Goal: Information Seeking & Learning: Learn about a topic

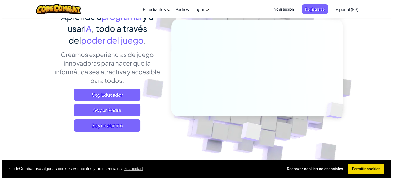
scroll to position [51, 0]
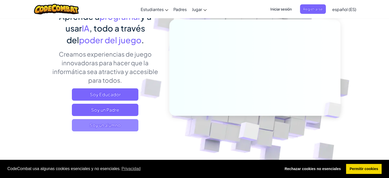
click at [114, 125] on span "Soy un alumno" at bounding box center [105, 125] width 67 height 12
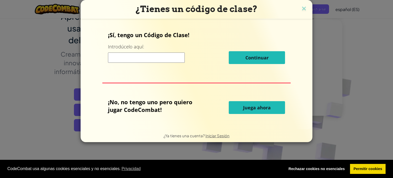
click at [243, 111] on button "Juega ahora" at bounding box center [257, 107] width 56 height 13
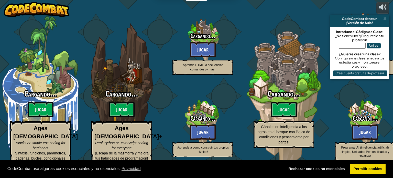
select select "es-ES"
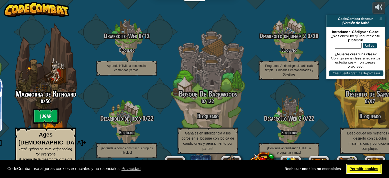
click at [362, 166] on link "Permitir cookies" at bounding box center [364, 169] width 36 height 10
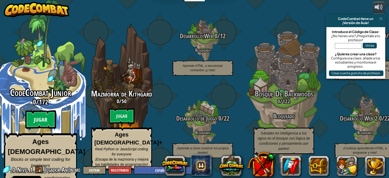
click at [41, 115] on btn "Jugar" at bounding box center [40, 119] width 31 height 18
select select "es-ES"
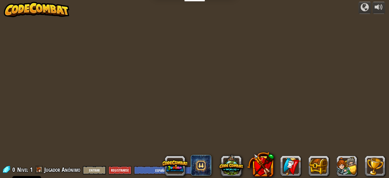
select select "es-ES"
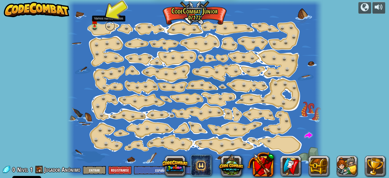
click at [109, 24] on link at bounding box center [110, 26] width 10 height 10
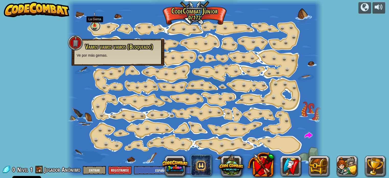
click at [98, 27] on link at bounding box center [95, 26] width 10 height 10
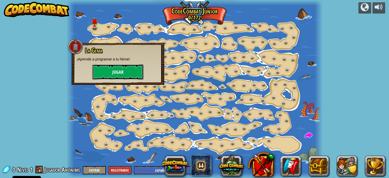
click at [107, 71] on button "Jugar" at bounding box center [117, 71] width 51 height 15
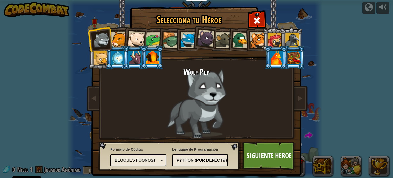
click at [145, 157] on div "Bloques (iconos)" at bounding box center [137, 160] width 44 height 6
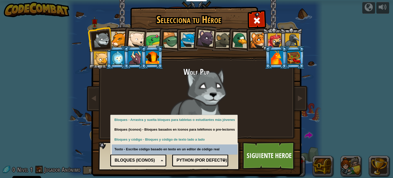
click at [182, 164] on div "Python (Por defecto) JavaScript Lua C++ Java (Experimental) Python (Por defecto)" at bounding box center [200, 160] width 56 height 12
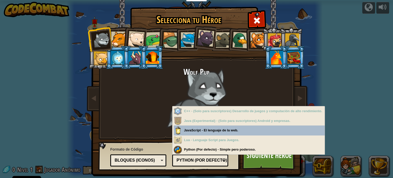
click at [182, 164] on div "Python (Por defecto) JavaScript Lua C++ Java (Experimental) Python (Por defecto)" at bounding box center [200, 160] width 56 height 12
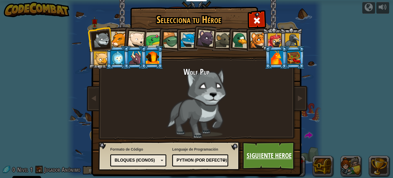
click at [245, 161] on link "Siguiente Heroe" at bounding box center [268, 155] width 53 height 28
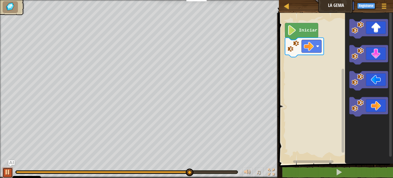
click at [9, 173] on div at bounding box center [7, 172] width 7 height 7
click at [8, 172] on div at bounding box center [7, 172] width 7 height 7
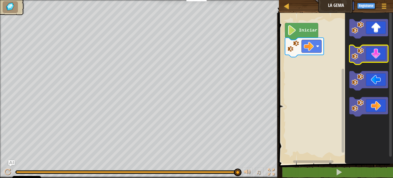
click at [372, 57] on icon "Espacio de trabajo de Blockly" at bounding box center [368, 54] width 39 height 19
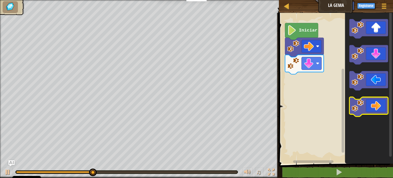
click at [369, 110] on icon "Espacio de trabajo de Blockly" at bounding box center [368, 106] width 39 height 19
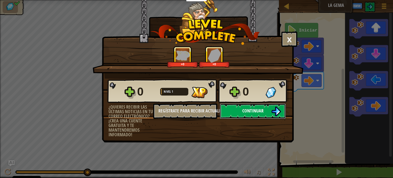
click at [259, 109] on span "Continuar" at bounding box center [252, 110] width 21 height 6
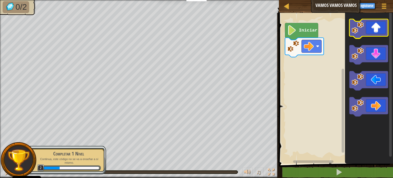
click at [377, 34] on icon "Espacio de trabajo de Blockly" at bounding box center [368, 28] width 39 height 19
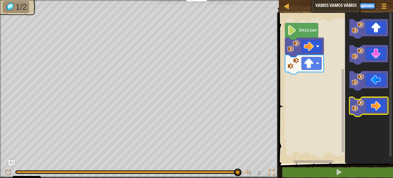
click at [375, 114] on icon "Espacio de trabajo de Blockly" at bounding box center [368, 106] width 39 height 19
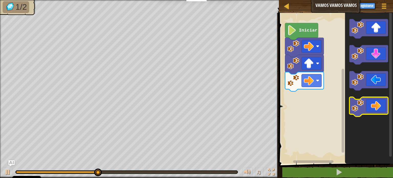
click at [375, 114] on icon "Espacio de trabajo de Blockly" at bounding box center [368, 106] width 39 height 19
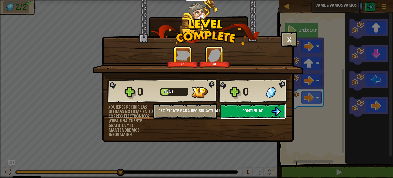
click at [249, 106] on button "Continuar" at bounding box center [253, 110] width 66 height 15
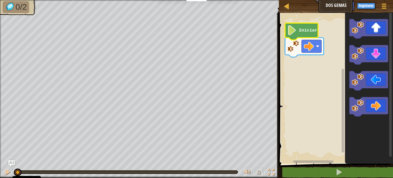
click at [295, 34] on image "Espacio de trabajo de Blockly" at bounding box center [291, 30] width 9 height 10
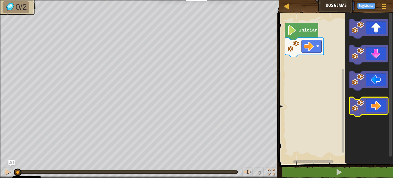
click at [369, 113] on icon "Espacio de trabajo de Blockly" at bounding box center [368, 106] width 39 height 19
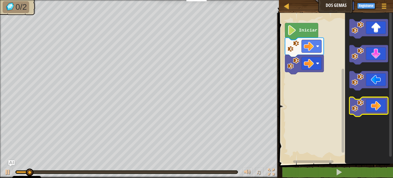
click at [369, 113] on icon "Espacio de trabajo de Blockly" at bounding box center [368, 106] width 39 height 19
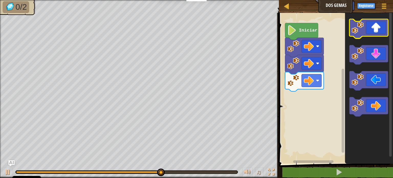
click at [373, 38] on rect "Espacio de trabajo de Blockly" at bounding box center [368, 28] width 39 height 19
click at [375, 28] on icon "Espacio de trabajo de Blockly" at bounding box center [368, 28] width 39 height 19
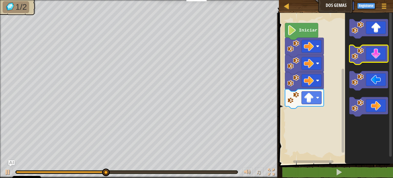
click at [374, 55] on icon "Espacio de trabajo de Blockly" at bounding box center [368, 54] width 39 height 19
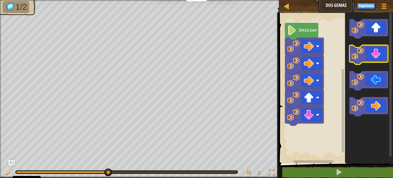
click at [374, 55] on icon "Espacio de trabajo de Blockly" at bounding box center [368, 54] width 39 height 19
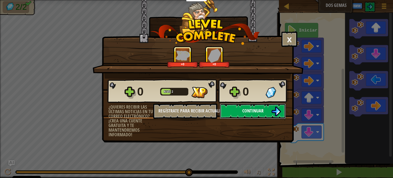
click at [268, 111] on button "Continuar" at bounding box center [253, 110] width 66 height 15
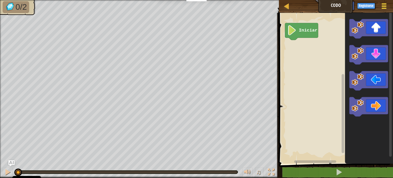
click at [384, 9] on span at bounding box center [384, 8] width 5 height 1
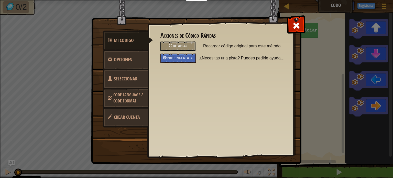
click at [129, 78] on span "Seleccionar Heroe" at bounding box center [123, 84] width 30 height 19
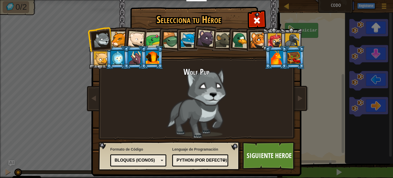
click at [242, 39] on div at bounding box center [240, 40] width 17 height 17
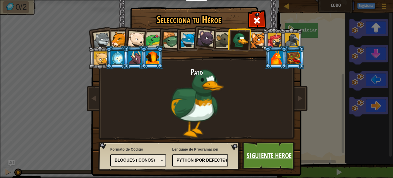
click at [257, 162] on link "Siguiente Heroe" at bounding box center [268, 155] width 53 height 28
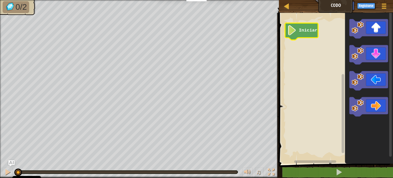
click at [306, 33] on icon "Espacio de trabajo de Blockly" at bounding box center [301, 31] width 33 height 17
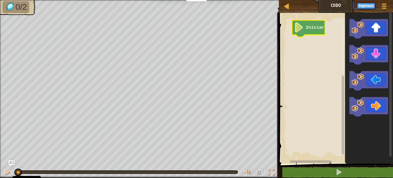
click at [313, 30] on icon "Espacio de trabajo de Blockly" at bounding box center [308, 28] width 33 height 17
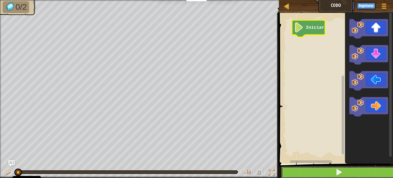
click at [334, 170] on button at bounding box center [339, 172] width 116 height 12
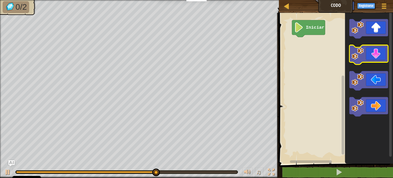
click at [371, 64] on rect "Espacio de trabajo de Blockly" at bounding box center [368, 54] width 39 height 19
click at [375, 58] on icon "Espacio de trabajo de Blockly" at bounding box center [368, 54] width 39 height 19
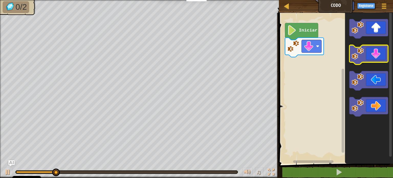
click at [375, 58] on icon "Espacio de trabajo de Blockly" at bounding box center [368, 54] width 39 height 19
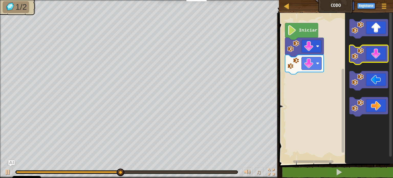
click at [375, 58] on icon "Espacio de trabajo de Blockly" at bounding box center [368, 54] width 39 height 19
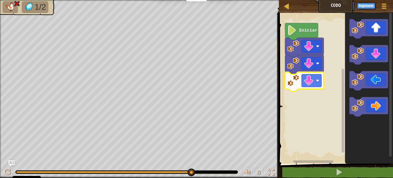
click at [295, 83] on image "Espacio de trabajo de Blockly" at bounding box center [293, 80] width 12 height 12
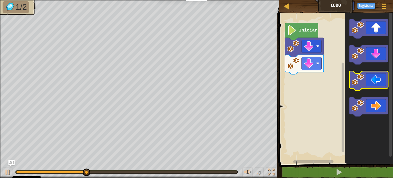
click at [372, 85] on icon "Espacio de trabajo de Blockly" at bounding box center [368, 80] width 39 height 19
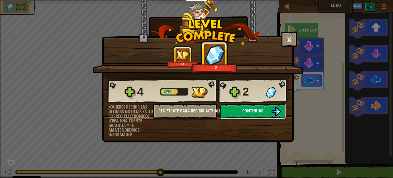
click at [243, 112] on span "Continuar" at bounding box center [252, 110] width 21 height 6
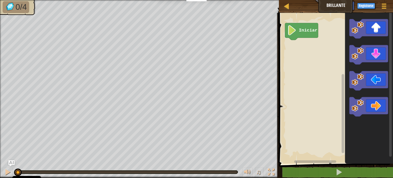
click at [339, 7] on div "Menú del Juego Registrarse Ask AI" at bounding box center [364, 7] width 52 height 12
click at [358, 7] on button "Registrarse" at bounding box center [366, 6] width 18 height 6
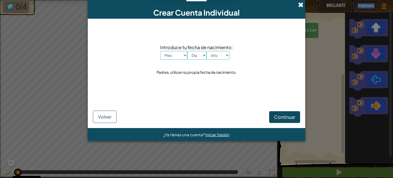
click at [298, 7] on span at bounding box center [300, 4] width 5 height 5
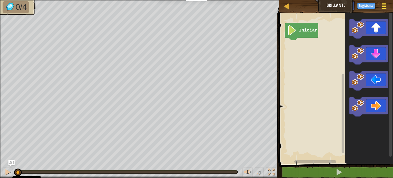
click at [381, 6] on div at bounding box center [383, 5] width 7 height 7
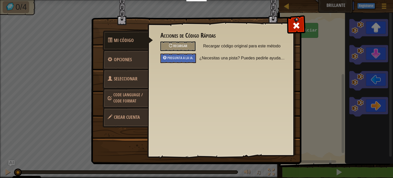
click at [111, 99] on span at bounding box center [110, 98] width 4 height 13
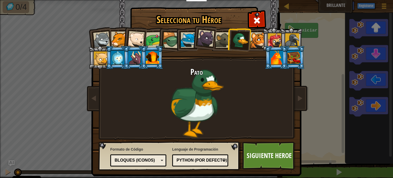
click at [204, 157] on div "Python (Por defecto)" at bounding box center [199, 160] width 49 height 8
click at [253, 19] on span at bounding box center [257, 20] width 8 height 8
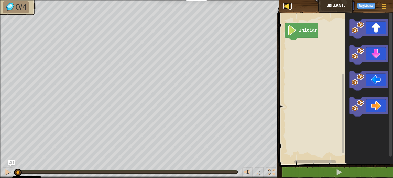
click at [288, 9] on div at bounding box center [286, 6] width 6 height 6
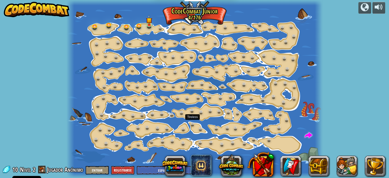
select select "es-ES"
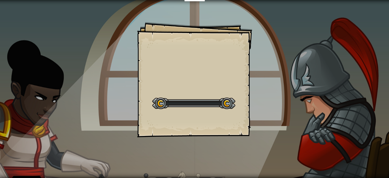
select select "es-ES"
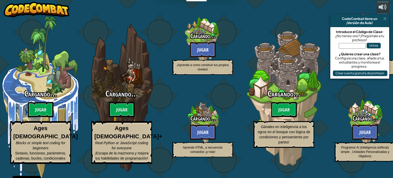
select select "es-ES"
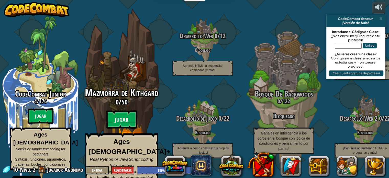
click at [130, 118] on btn "Jugar" at bounding box center [121, 119] width 31 height 18
select select "es-ES"
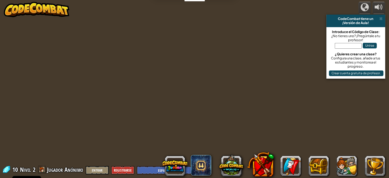
select select "es-ES"
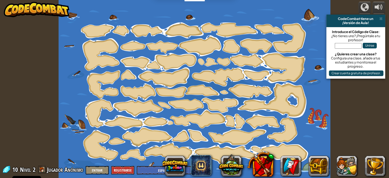
select select "es-ES"
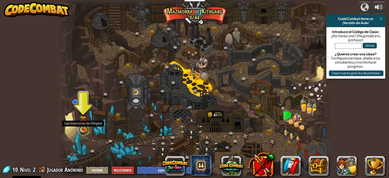
click at [85, 130] on link at bounding box center [84, 130] width 10 height 10
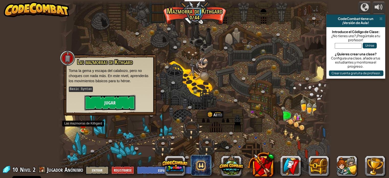
click at [111, 100] on button "Jugar" at bounding box center [109, 102] width 51 height 15
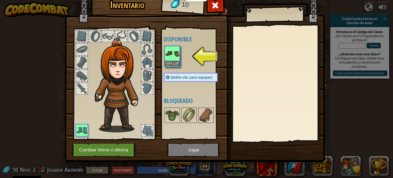
click at [171, 57] on img at bounding box center [172, 53] width 14 height 14
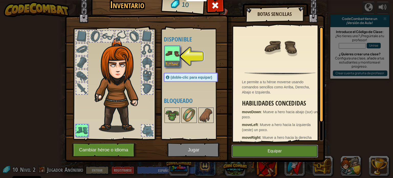
click at [272, 151] on button "Equipar" at bounding box center [275, 151] width 86 height 13
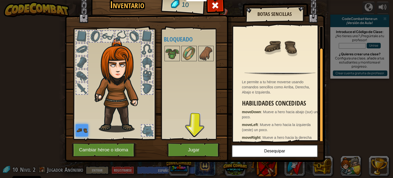
scroll to position [22, 0]
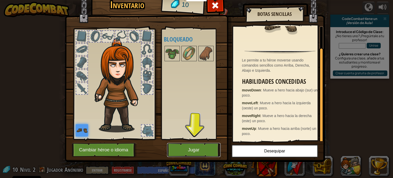
click at [194, 151] on button "Jugar" at bounding box center [193, 150] width 53 height 14
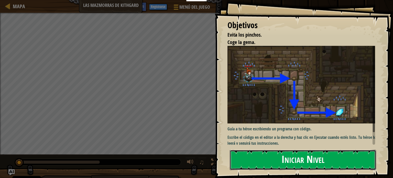
click at [267, 162] on button "Iniciar Nivel" at bounding box center [303, 160] width 146 height 20
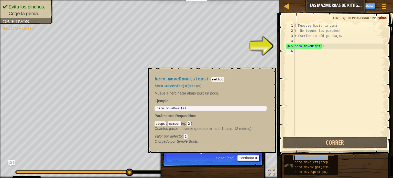
click at [312, 158] on span "hero.moveDown(steps)" at bounding box center [313, 158] width 37 height 4
click at [295, 47] on div "# Muévete hacia la gema. # ¡No toques las paredes! # Escribe tu código abajo. h…" at bounding box center [339, 84] width 92 height 123
type textarea "hero.moveRight()"
click at [323, 47] on div "# Muévete hacia la gema. # ¡No toques las paredes! # Escribe tu código abajo. h…" at bounding box center [339, 84] width 92 height 123
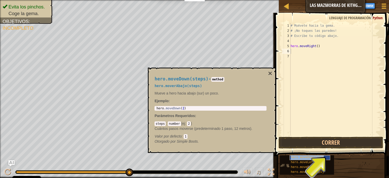
click at [318, 158] on span "hero.moveDown(steps)" at bounding box center [309, 158] width 37 height 4
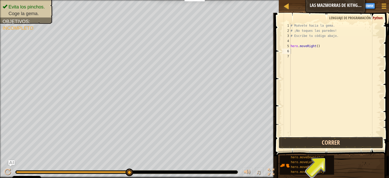
click at [320, 141] on button "Correr" at bounding box center [331, 143] width 105 height 12
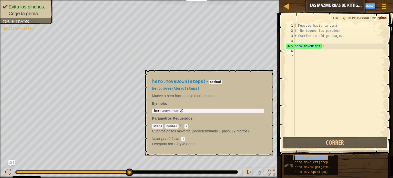
click at [322, 159] on span "hero.moveDown(steps)" at bounding box center [313, 158] width 37 height 4
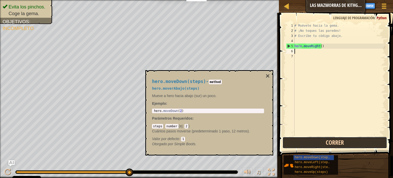
click at [326, 147] on button "Correr" at bounding box center [334, 143] width 105 height 12
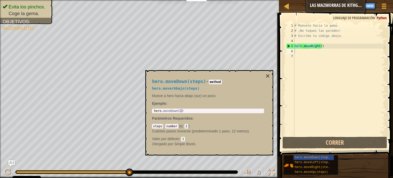
click at [271, 74] on div "hero.moveDown(steps) - method hero.moverAbajo(steps) Mueve a hero hacia abajo (…" at bounding box center [209, 112] width 128 height 85
click at [267, 75] on button "×" at bounding box center [268, 75] width 4 height 7
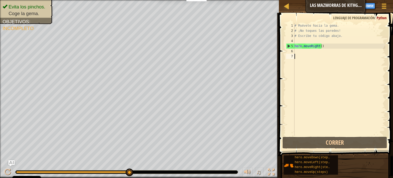
click at [302, 56] on div "# Muévete hacia la gema. # ¡No toques las paredes! # Escribe tu código abajo. h…" at bounding box center [339, 84] width 92 height 123
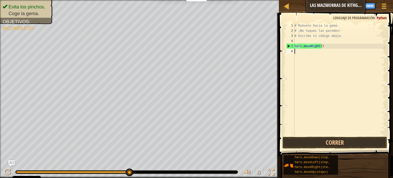
type textarea "hero.moveRight()"
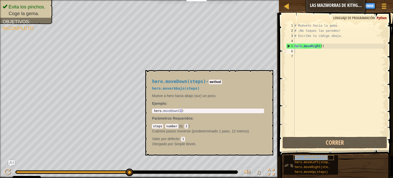
click at [308, 158] on span "hero.moveDown(steps)" at bounding box center [313, 158] width 37 height 4
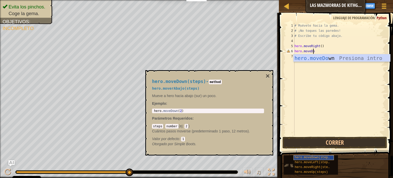
scroll to position [2, 1]
type textarea "hero.moveDown"
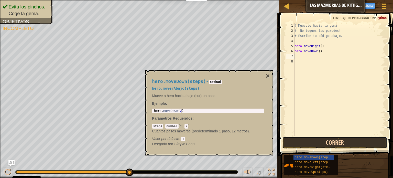
click at [345, 145] on button "Correr" at bounding box center [334, 143] width 105 height 12
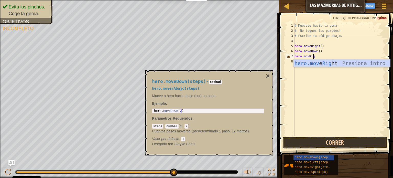
scroll to position [2, 1]
type textarea "hero.movRight"
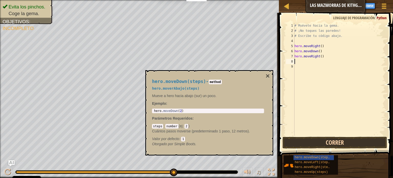
scroll to position [2, 0]
click at [266, 76] on button "×" at bounding box center [268, 75] width 4 height 7
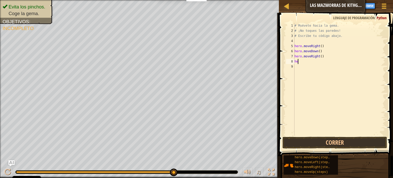
click at [302, 61] on div "# Muévete hacia la gema. # ¡No toques las paredes! # Escribe tu código abajo. h…" at bounding box center [339, 84] width 92 height 123
type textarea "h"
type textarea "hero.moveRight()"
click at [335, 145] on button "Correr" at bounding box center [334, 143] width 105 height 12
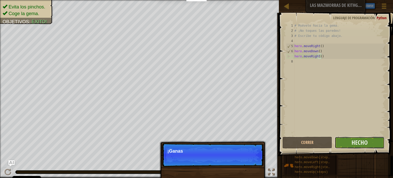
click at [345, 142] on button "Hecho" at bounding box center [360, 143] width 50 height 12
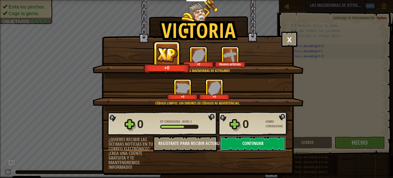
click at [270, 142] on button "Continuar" at bounding box center [253, 143] width 66 height 15
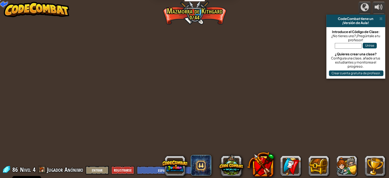
select select "es-ES"
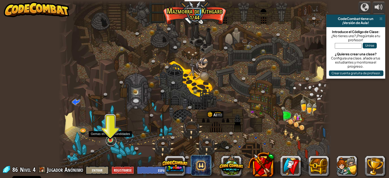
click at [110, 142] on link at bounding box center [111, 140] width 10 height 10
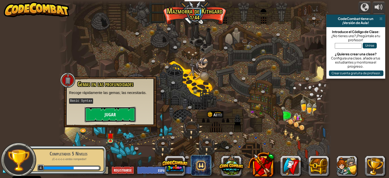
click at [116, 113] on button "Jugar" at bounding box center [110, 114] width 51 height 15
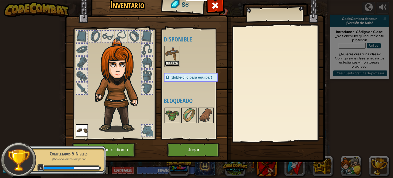
click at [171, 63] on button "Equipar" at bounding box center [172, 63] width 14 height 5
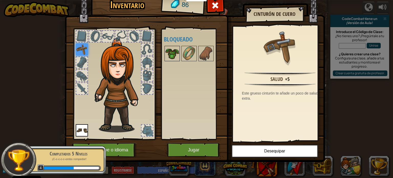
click at [166, 51] on img at bounding box center [172, 53] width 14 height 14
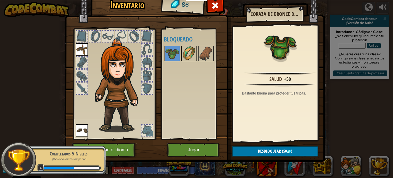
click at [186, 52] on img at bounding box center [189, 53] width 14 height 14
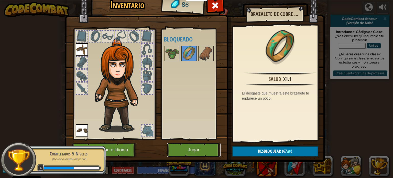
click at [198, 146] on button "Jugar" at bounding box center [193, 150] width 53 height 14
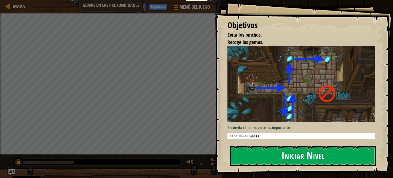
click at [263, 156] on button "Iniciar Nivel" at bounding box center [303, 156] width 146 height 20
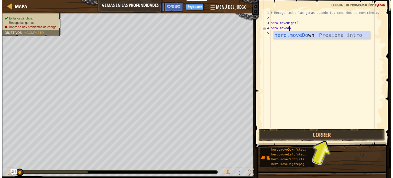
scroll to position [2, 1]
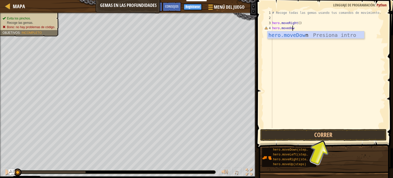
type textarea "hero.movedown"
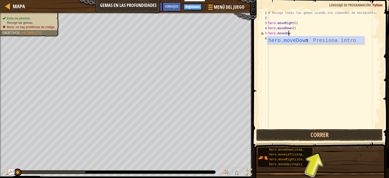
type textarea "hero.movedown"
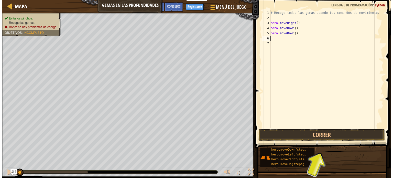
scroll to position [2, 0]
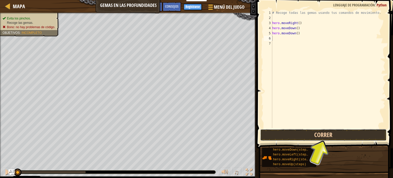
click at [311, 132] on button "Correr" at bounding box center [323, 135] width 126 height 12
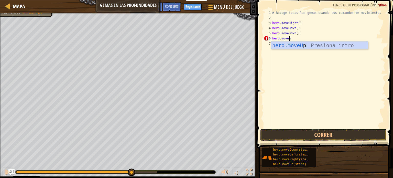
type textarea "hero.moveup"
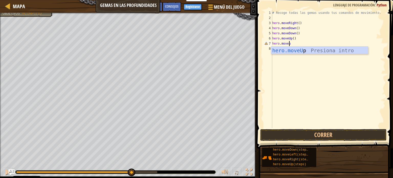
type textarea "hero.moveup"
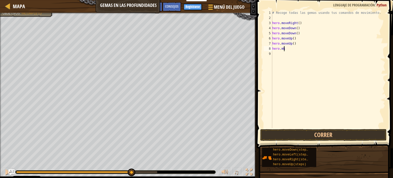
scroll to position [2, 1]
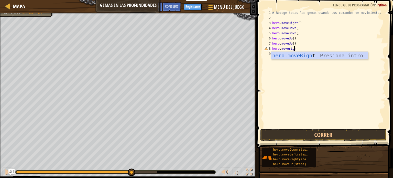
type textarea "hero.moveright"
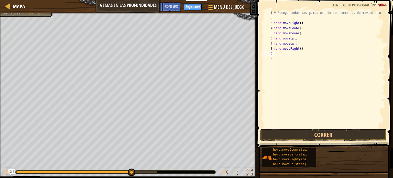
scroll to position [2, 0]
click at [341, 134] on button "Correr" at bounding box center [323, 135] width 126 height 12
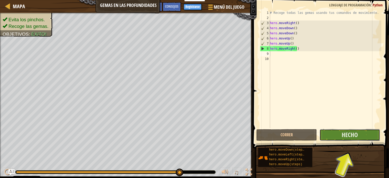
click at [341, 134] on button "Hecho" at bounding box center [350, 135] width 61 height 12
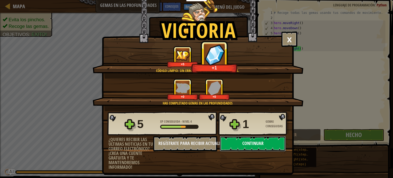
click at [276, 142] on button "Continuar" at bounding box center [253, 143] width 66 height 15
select select "es-ES"
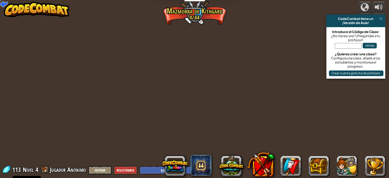
select select "es-ES"
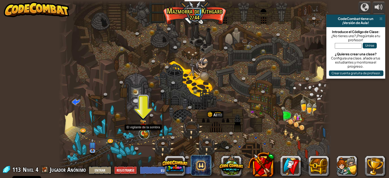
click at [145, 135] on link at bounding box center [144, 134] width 10 height 10
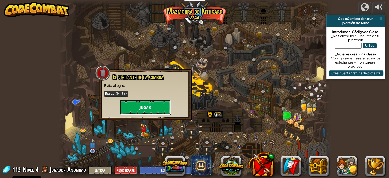
click at [150, 106] on button "Jugar" at bounding box center [145, 107] width 51 height 15
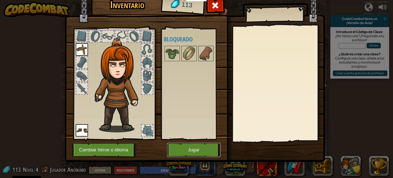
click at [194, 146] on button "Jugar" at bounding box center [193, 150] width 53 height 14
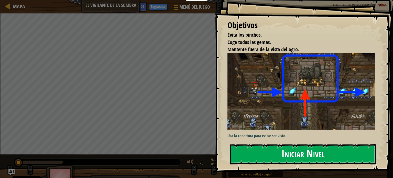
click at [250, 151] on button "Iniciar Nivel" at bounding box center [303, 154] width 146 height 20
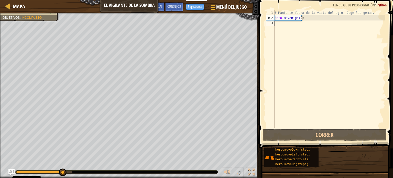
click at [285, 27] on div "# Mantente fuera de la vista del ogro. Coge las gemas. hero . moveRight ( )" at bounding box center [329, 74] width 112 height 128
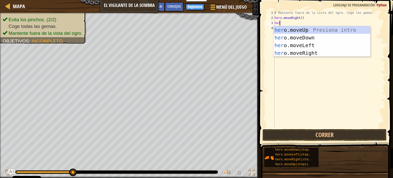
scroll to position [2, 0]
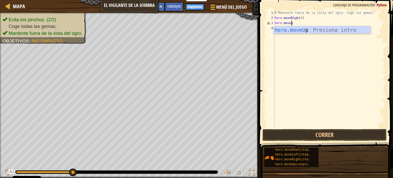
type textarea "hero.moveup"
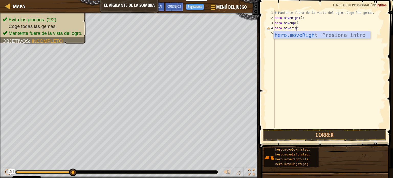
type textarea "hero.moveright"
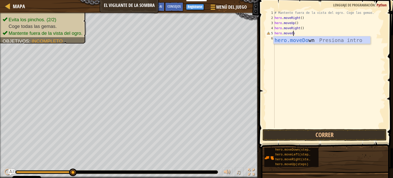
scroll to position [2, 1]
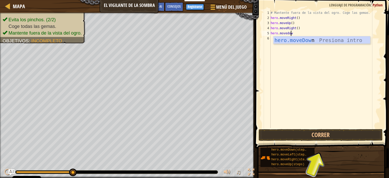
type textarea "hero.movedown"
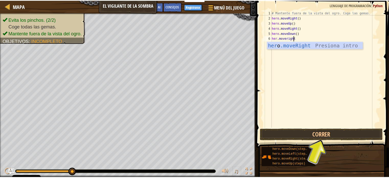
scroll to position [2, 2]
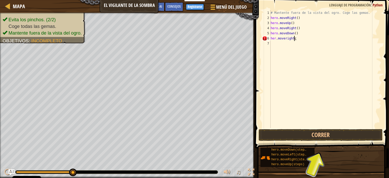
type textarea "her.moveright"
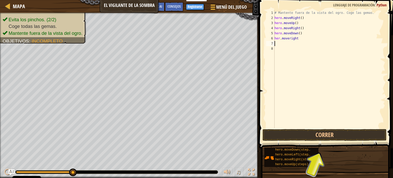
scroll to position [2, 0]
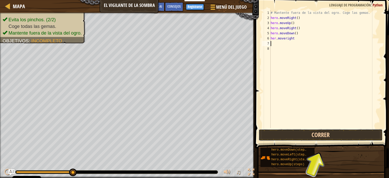
click at [345, 136] on button "Correr" at bounding box center [321, 135] width 124 height 12
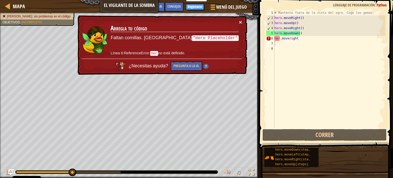
click at [242, 21] on button "×" at bounding box center [240, 21] width 3 height 5
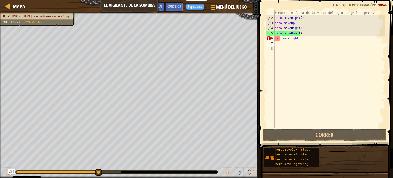
click at [278, 39] on div "# Mantente fuera de la vista del ogro. Coge las gemas. hero . moveRight ( ) her…" at bounding box center [329, 74] width 112 height 128
click at [279, 38] on div "# Mantente fuera de la vista del ogro. Coge las gemas. hero . moveRight ( ) her…" at bounding box center [329, 74] width 112 height 128
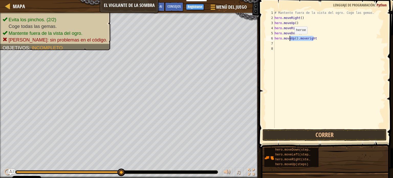
drag, startPoint x: 319, startPoint y: 37, endPoint x: 290, endPoint y: 39, distance: 28.7
click at [290, 39] on div "# Mantente fuera de la vista del ogro. Coge las gemas. hero . moveRight ( ) her…" at bounding box center [329, 74] width 112 height 128
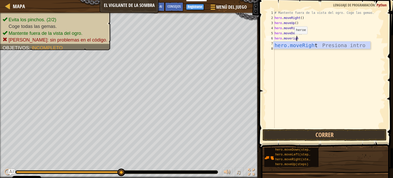
type textarea "hero.moveright"
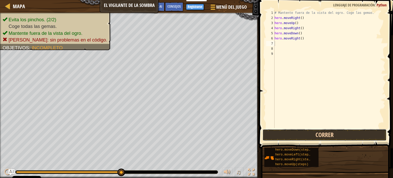
click at [305, 135] on button "Correr" at bounding box center [324, 135] width 124 height 12
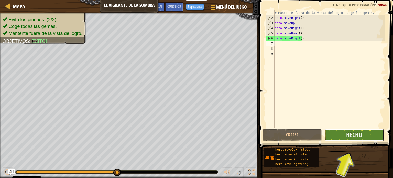
click at [335, 130] on button "Hecho" at bounding box center [354, 135] width 60 height 12
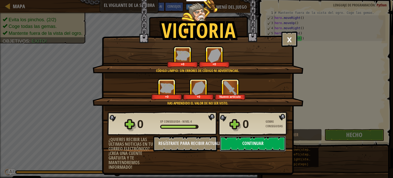
click at [251, 140] on button "Continuar" at bounding box center [253, 143] width 66 height 15
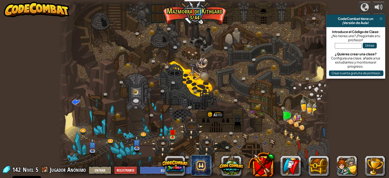
select select "es-ES"
click at [174, 137] on link at bounding box center [173, 137] width 10 height 10
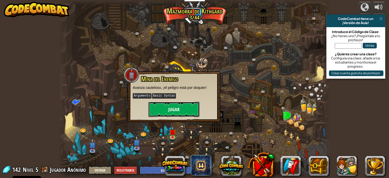
click at [174, 106] on button "Jugar" at bounding box center [173, 109] width 51 height 15
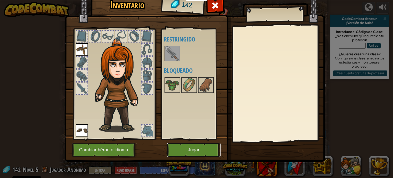
click at [183, 146] on button "Jugar" at bounding box center [193, 150] width 53 height 14
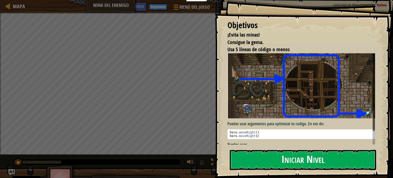
click at [282, 163] on button "Iniciar Nivel" at bounding box center [303, 160] width 146 height 20
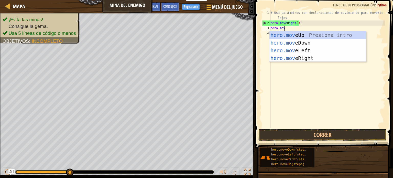
scroll to position [2, 1]
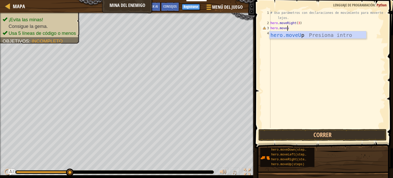
type textarea "hero.moveup"
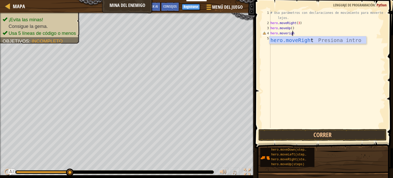
type textarea "hero.moveright"
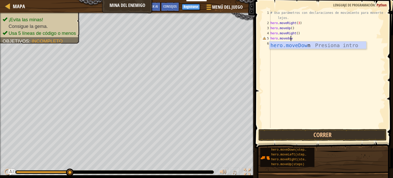
scroll to position [2, 1]
type textarea "hero.movedown"
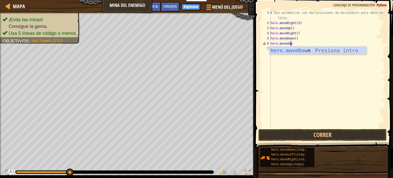
type textarea "hero.movedown"
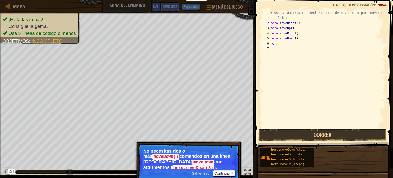
type textarea "h"
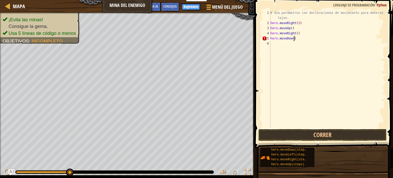
scroll to position [2, 2]
type textarea "hero.moveDown(3)"
type textarea "her.moveright2"
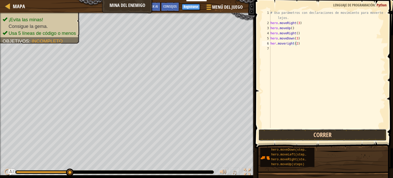
click at [336, 135] on button "Correr" at bounding box center [322, 135] width 128 height 12
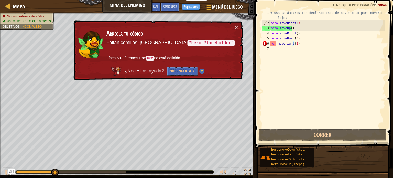
click at [275, 44] on div "# Usa parámetros con declaraciones de movimiento para moverte más lejos. hero .…" at bounding box center [327, 76] width 116 height 133
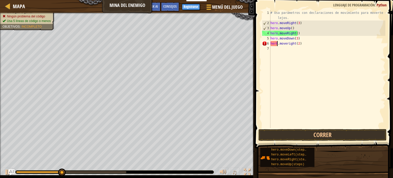
scroll to position [2, 1]
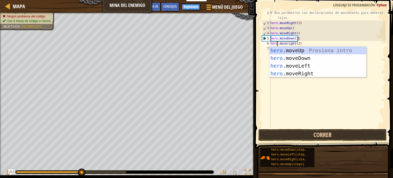
type textarea "hero.moveright(2)"
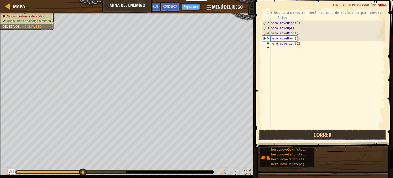
click at [304, 134] on button "Correr" at bounding box center [322, 135] width 128 height 12
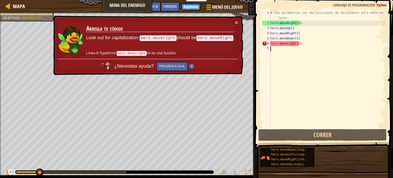
click at [294, 70] on div "# Usa parámetros con declaraciones de movimiento para moverte más lejos. hero .…" at bounding box center [327, 76] width 116 height 133
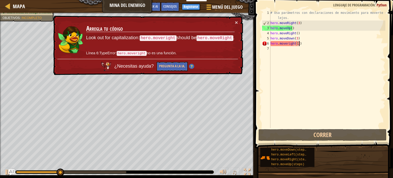
click at [301, 45] on div "# Usa parámetros con declaraciones de movimiento para moverte más lejos. hero .…" at bounding box center [327, 76] width 116 height 133
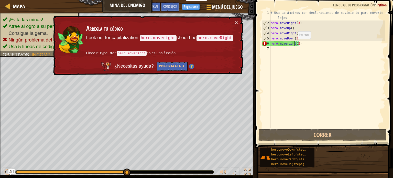
click at [293, 44] on div "# Usa parámetros con declaraciones de movimiento para moverte más lejos. hero .…" at bounding box center [327, 76] width 116 height 133
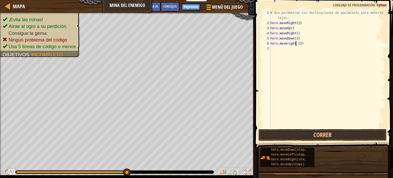
click at [307, 43] on div "# Usa parámetros con declaraciones de movimiento para moverte más lejos. hero .…" at bounding box center [327, 76] width 116 height 133
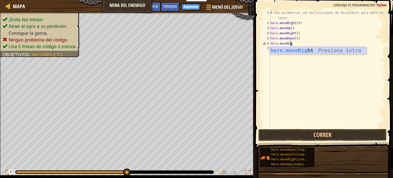
type textarea "hero.moveRight"
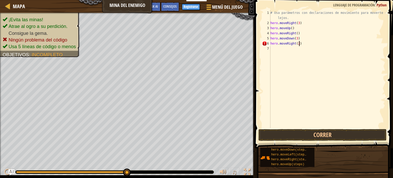
scroll to position [2, 2]
type textarea "hero.moveRight(2)"
click at [302, 130] on button "Correr" at bounding box center [322, 135] width 128 height 12
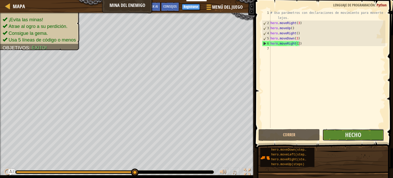
click at [344, 140] on button "Hecho" at bounding box center [352, 135] width 61 height 12
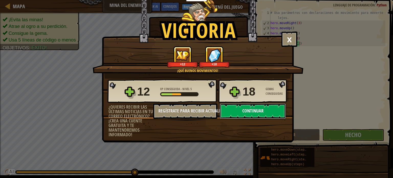
click at [248, 112] on button "Continuar" at bounding box center [253, 110] width 66 height 15
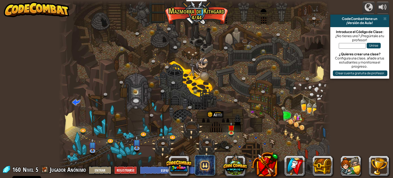
select select "es-ES"
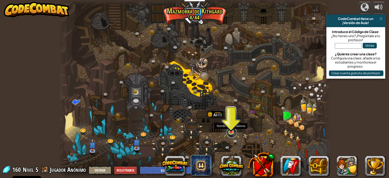
click at [228, 135] on link at bounding box center [232, 132] width 10 height 10
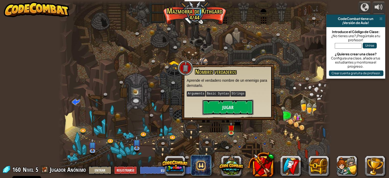
click at [245, 106] on button "Jugar" at bounding box center [227, 107] width 51 height 15
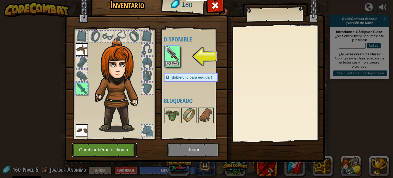
click at [114, 146] on button "Cambiar héroe o idioma" at bounding box center [104, 150] width 65 height 14
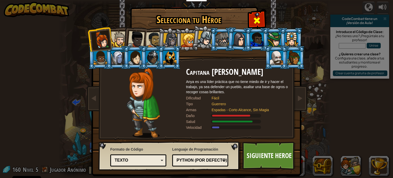
click at [253, 15] on div at bounding box center [257, 20] width 16 height 16
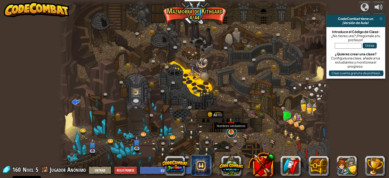
click at [230, 135] on link at bounding box center [232, 132] width 10 height 10
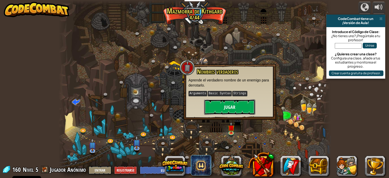
click at [225, 109] on button "Jugar" at bounding box center [229, 106] width 51 height 15
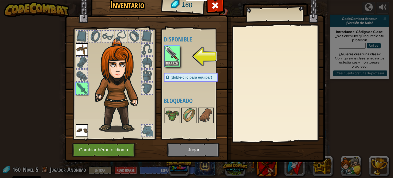
click at [176, 59] on img at bounding box center [172, 53] width 14 height 14
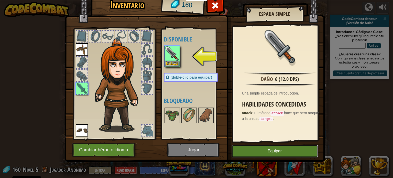
click at [264, 151] on button "Equipar" at bounding box center [275, 151] width 86 height 13
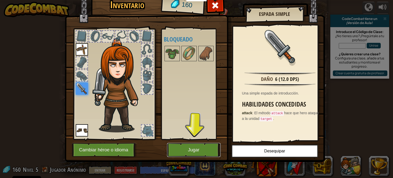
click at [208, 151] on button "Jugar" at bounding box center [193, 150] width 53 height 14
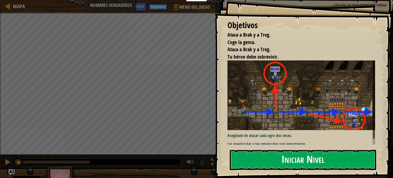
click at [258, 162] on button "Iniciar Nivel" at bounding box center [303, 160] width 146 height 20
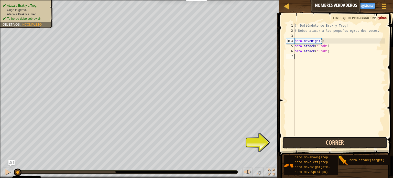
click at [318, 144] on button "Correr" at bounding box center [334, 143] width 105 height 12
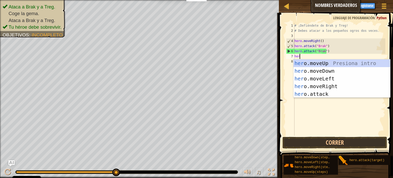
scroll to position [2, 0]
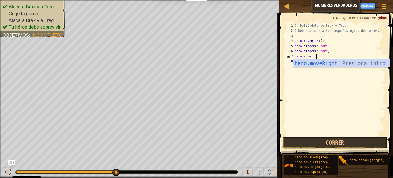
type textarea "hero.moveright"
click at [318, 64] on div "hero.moveRight Presiona intro" at bounding box center [341, 70] width 97 height 23
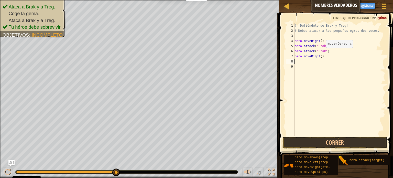
scroll to position [2, 0]
click at [319, 57] on div "# ¡Defiéndete de Brak y Treg! # Debes atacar a los pequeños ogros dos veces. he…" at bounding box center [339, 84] width 92 height 123
type textarea "hero.moveRight(2)"
click at [308, 66] on div "# ¡Defiéndete de Brak y Treg! # Debes atacar a los pequeños ogros dos veces. he…" at bounding box center [339, 84] width 92 height 123
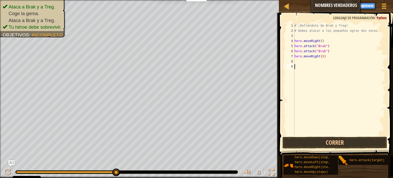
scroll to position [2, 0]
click at [308, 62] on div "# ¡Defiéndete de Brak y Treg! # Debes atacar a los pequeños ogros dos veces. he…" at bounding box center [339, 84] width 92 height 123
type textarea "her.attack("Treg")"
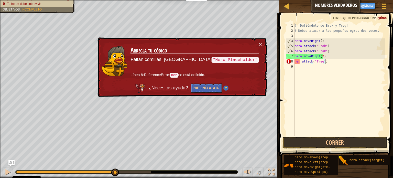
scroll to position [2, 0]
type textarea "hero.attack("Treg")"
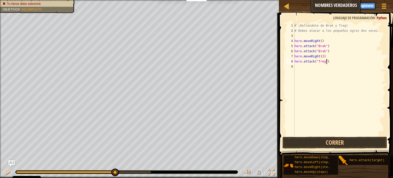
click at [337, 61] on div "# ¡Defiéndete de Brak y Treg! # Debes atacar a los pequeños ogros dos veces. he…" at bounding box center [339, 84] width 92 height 123
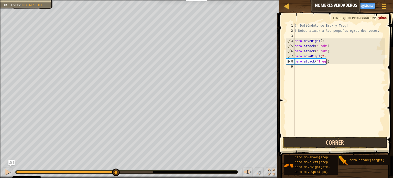
type textarea "hero.attack("Treg")"
click at [330, 139] on button "Correr" at bounding box center [334, 143] width 105 height 12
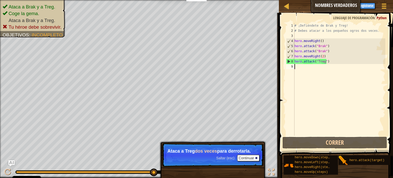
click at [306, 69] on div "# ¡Defiéndete de Brak y Treg! # Debes atacar a los pequeños ogros dos veces. he…" at bounding box center [339, 84] width 92 height 123
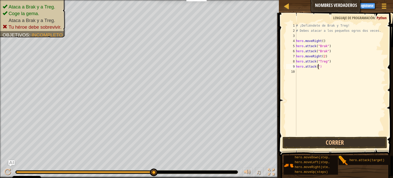
scroll to position [2, 2]
type textarea "hero.attack("Treg")"
click at [330, 146] on button "Correr" at bounding box center [334, 143] width 105 height 12
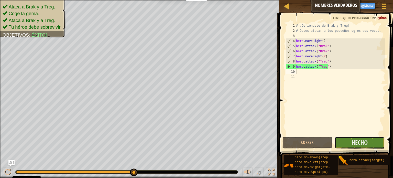
click at [343, 140] on button "Hecho" at bounding box center [360, 143] width 50 height 12
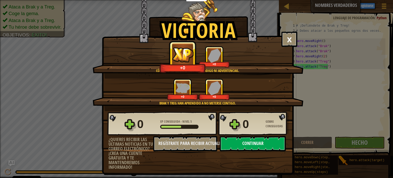
click at [235, 141] on button "Continuar" at bounding box center [253, 143] width 66 height 15
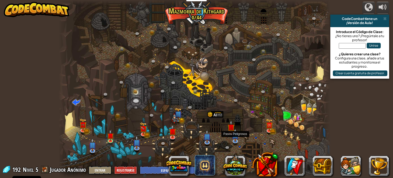
select select "es-ES"
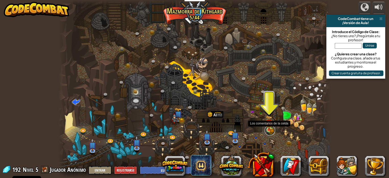
click at [269, 130] on link at bounding box center [270, 130] width 10 height 10
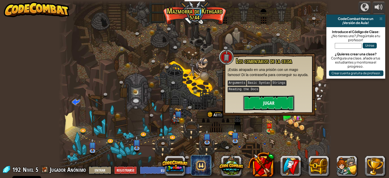
click at [278, 103] on button "Jugar" at bounding box center [268, 102] width 51 height 15
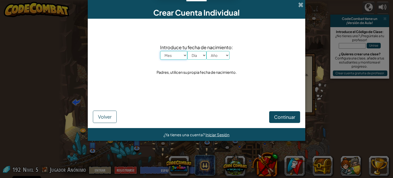
click at [179, 56] on select "Mes Enero Febrero Órdenes de marcha [PERSON_NAME] [PERSON_NAME] Octubre Noviemb…" at bounding box center [173, 55] width 27 height 9
select select "3"
click at [160, 51] on select "Mes Enero Febrero Órdenes de marcha [PERSON_NAME] [PERSON_NAME] Octubre Noviemb…" at bounding box center [173, 55] width 27 height 9
click at [173, 53] on select "Mes Enero Febrero Órdenes de marcha [PERSON_NAME] [PERSON_NAME] Octubre Noviemb…" at bounding box center [173, 55] width 27 height 9
click at [196, 53] on select "Día 1 2 3 4 5 6 7 8 9 10 11 12 13 14 15 16 17 18 19 20 21 22 23 24 25 26 27 28 …" at bounding box center [196, 55] width 19 height 9
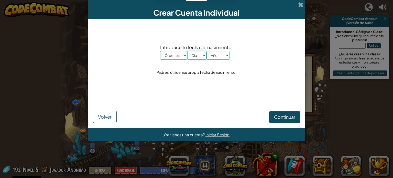
select select "29"
click at [187, 51] on select "Día 1 2 3 4 5 6 7 8 9 10 11 12 13 14 15 16 17 18 19 20 21 22 23 24 25 26 27 28 …" at bounding box center [196, 55] width 19 height 9
click at [215, 53] on select "Año 2025 2024 2023 2022 2021 2020 2019 2018 2017 2016 2015 2014 2013 2012 2011 …" at bounding box center [217, 55] width 23 height 9
select select "1926"
click at [206, 51] on select "Año 2025 2024 2023 2022 2021 2020 2019 2018 2017 2016 2015 2014 2013 2012 2011 …" at bounding box center [217, 55] width 23 height 9
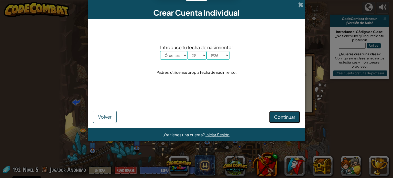
click at [283, 116] on span "Continuar" at bounding box center [284, 117] width 21 height 6
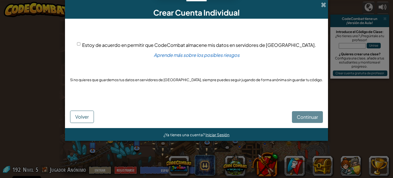
click at [92, 44] on div "Estoy de acuerdo en permitir que CodeCombat almacene mis datos en servidores de…" at bounding box center [196, 62] width 253 height 77
click at [80, 44] on input "Estoy de acuerdo en permitir que CodeCombat almacene mis datos en servidores de…" at bounding box center [78, 43] width 3 height 3
checkbox input "true"
click at [298, 119] on span "Continuar" at bounding box center [307, 117] width 21 height 6
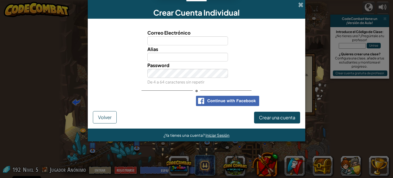
click at [170, 40] on input "Correo Electrónico" at bounding box center [187, 40] width 81 height 9
type input "[EMAIL_ADDRESS][DOMAIN_NAME]"
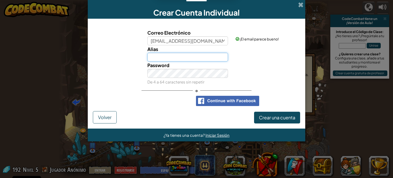
click at [166, 56] on input "Alias" at bounding box center [187, 57] width 81 height 9
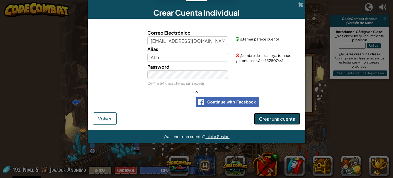
click at [267, 116] on span "Crear una cuenta" at bounding box center [277, 119] width 36 height 6
click at [264, 60] on span "¡Nombre de usuario ya tomado! ¿Intentar con Ahh73280766?" at bounding box center [264, 58] width 57 height 10
click at [183, 57] on input "Ahh" at bounding box center [187, 57] width 81 height 9
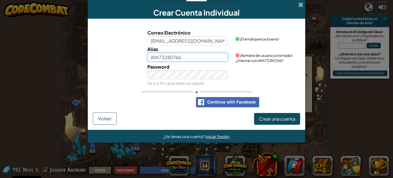
type input "Ahh73280766"
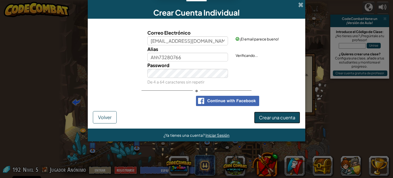
click at [268, 116] on button "Crear una cuenta" at bounding box center [277, 118] width 46 height 12
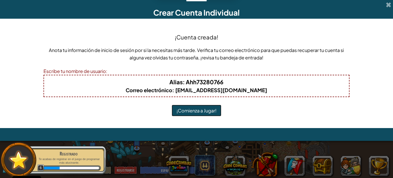
click at [202, 112] on button "¡Comienza a Jugar!" at bounding box center [197, 111] width 50 height 12
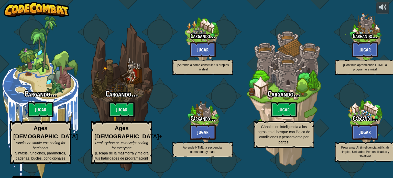
select select "es-ES"
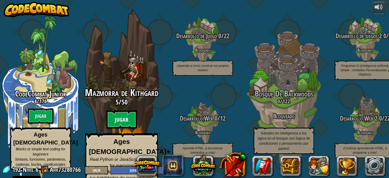
click at [113, 122] on btn "Jugar" at bounding box center [121, 119] width 31 height 18
select select "es-ES"
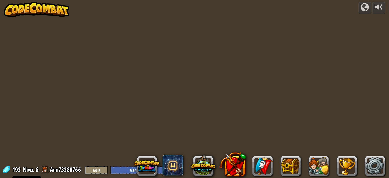
select select "es-ES"
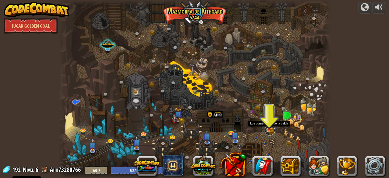
click at [268, 131] on link at bounding box center [270, 130] width 10 height 10
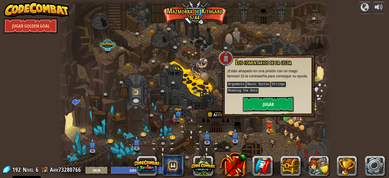
click at [285, 97] on button "Jugar" at bounding box center [268, 103] width 51 height 15
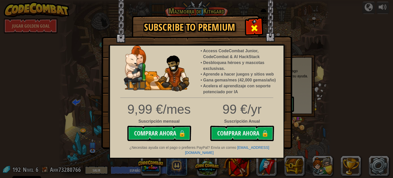
click at [249, 28] on div at bounding box center [254, 27] width 16 height 16
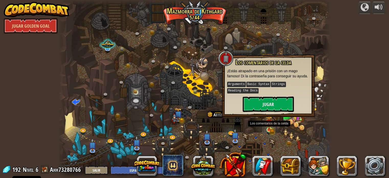
click at [268, 129] on img at bounding box center [269, 122] width 7 height 15
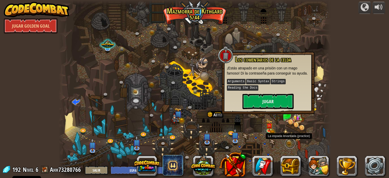
click at [286, 141] on link at bounding box center [290, 143] width 10 height 10
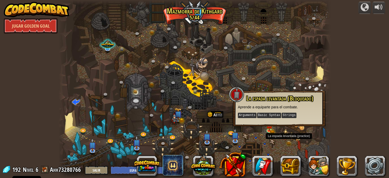
click at [349, 104] on div "powered by Jugar Golden Goal Cañón retorcido (Bloqueado) Desafío: recoge la may…" at bounding box center [194, 89] width 389 height 178
click at [265, 58] on div at bounding box center [195, 89] width 272 height 178
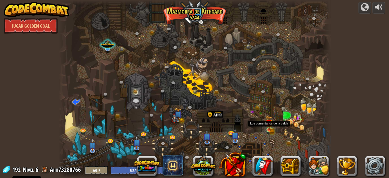
click at [267, 127] on img at bounding box center [269, 122] width 7 height 15
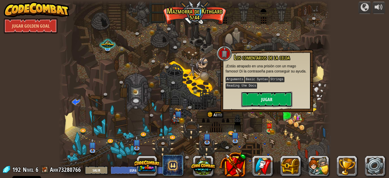
click at [278, 96] on button "Jugar" at bounding box center [266, 99] width 51 height 15
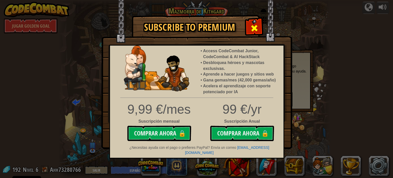
click at [253, 31] on span at bounding box center [254, 28] width 8 height 8
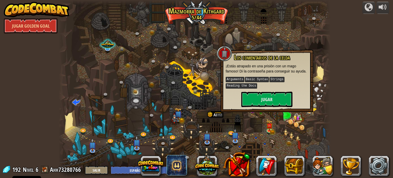
select select "es-ES"
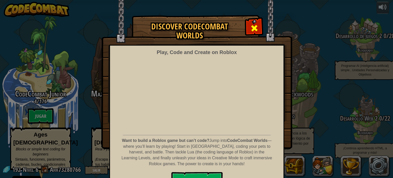
click at [251, 30] on span at bounding box center [254, 28] width 8 height 8
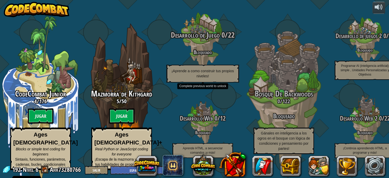
click at [199, 59] on div "Desarrollo de Juego 0 / 22 Bloqueado ¡Aprende a como construir tus propios nive…" at bounding box center [202, 57] width 97 height 52
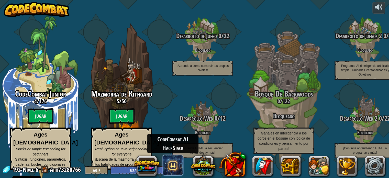
click at [173, 162] on span at bounding box center [173, 165] width 20 height 20
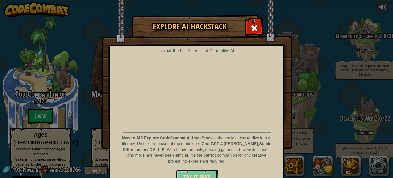
click at [193, 171] on button "Try It Free" at bounding box center [197, 176] width 42 height 15
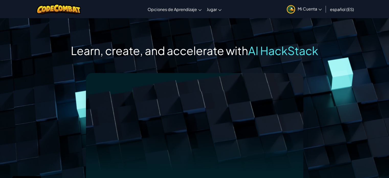
click at [316, 10] on span "Mi Cuenta" at bounding box center [310, 8] width 24 height 5
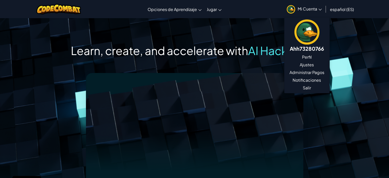
click at [316, 10] on span "Mi Cuenta" at bounding box center [310, 8] width 24 height 5
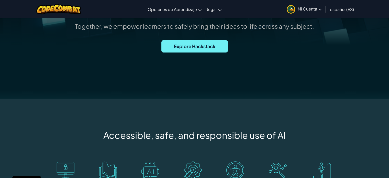
scroll to position [188, 0]
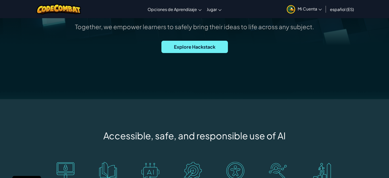
click at [179, 43] on span "Explore Hackstack" at bounding box center [194, 47] width 67 height 12
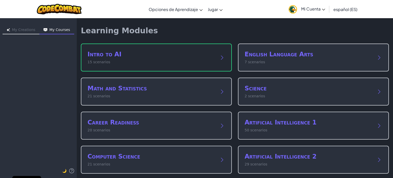
click at [218, 45] on div "Intro to AI 15 scenarios" at bounding box center [156, 57] width 151 height 28
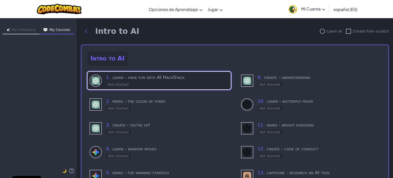
click at [185, 75] on h3 "1 . learn - have fun with AI HackStack" at bounding box center [167, 77] width 123 height 7
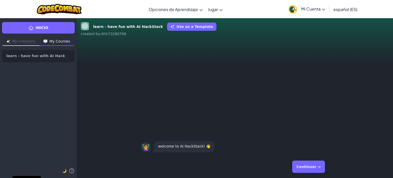
click at [310, 167] on button "Continuar →" at bounding box center [308, 166] width 33 height 12
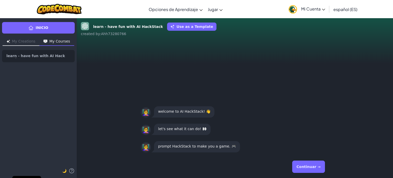
click at [310, 167] on button "Continuar →" at bounding box center [308, 166] width 33 height 12
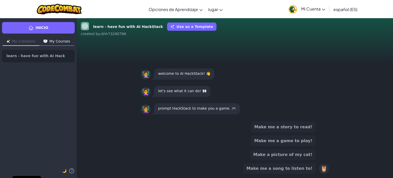
click at [308, 142] on button "Make me a game to play!" at bounding box center [283, 140] width 65 height 11
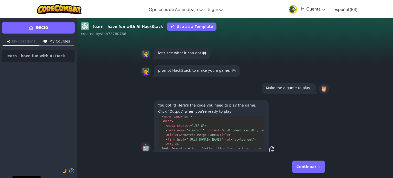
scroll to position [92, 0]
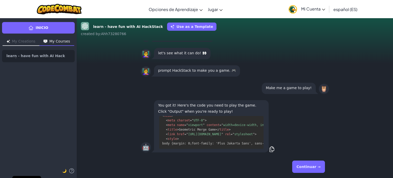
click at [311, 164] on button "Continuar →" at bounding box center [308, 166] width 33 height 12
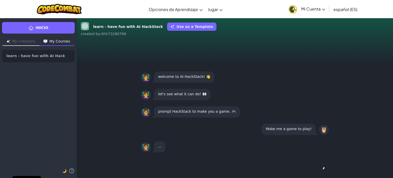
scroll to position [0, 0]
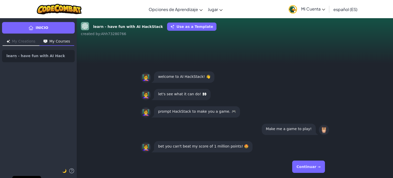
click at [309, 166] on button "Continuar →" at bounding box center [308, 166] width 33 height 12
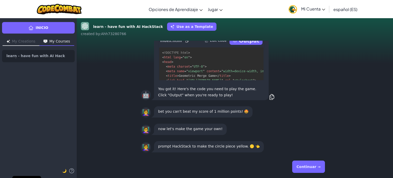
click at [309, 166] on button "Continuar →" at bounding box center [308, 166] width 33 height 12
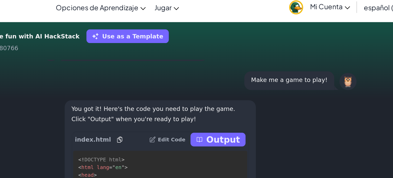
scroll to position [-64, 0]
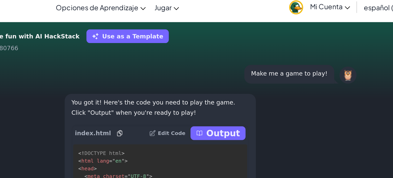
click at [244, 85] on p "Output" at bounding box center [249, 84] width 20 height 7
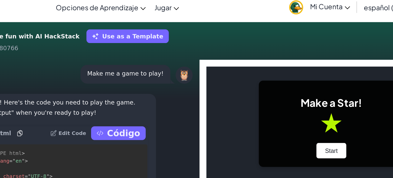
scroll to position [0, 0]
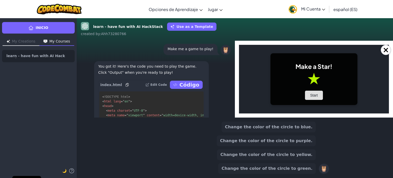
click at [315, 98] on button "Start" at bounding box center [314, 95] width 18 height 9
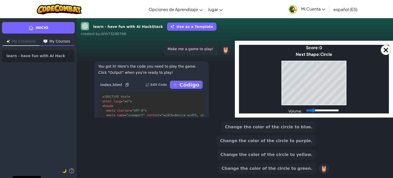
drag, startPoint x: 323, startPoint y: 111, endPoint x: 313, endPoint y: 112, distance: 9.7
click at [313, 112] on input "Volume:" at bounding box center [322, 110] width 33 height 4
drag, startPoint x: 313, startPoint y: 111, endPoint x: 324, endPoint y: 110, distance: 11.3
click at [324, 110] on input "Volume:" at bounding box center [322, 110] width 33 height 4
click at [310, 112] on input "Volume:" at bounding box center [322, 110] width 33 height 4
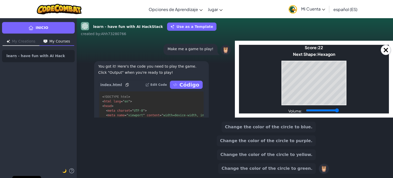
drag, startPoint x: 312, startPoint y: 112, endPoint x: 349, endPoint y: 105, distance: 37.3
click at [339, 108] on input "Volume:" at bounding box center [322, 110] width 33 height 4
click at [308, 154] on button "Change the color of the circle to yellow." at bounding box center [266, 154] width 99 height 11
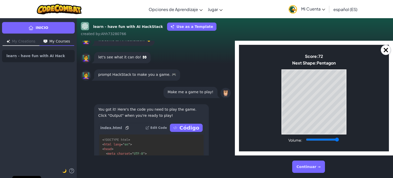
scroll to position [-44, 0]
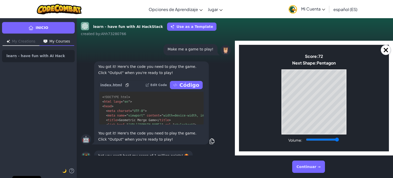
click at [317, 170] on button "Continuar →" at bounding box center [308, 166] width 33 height 12
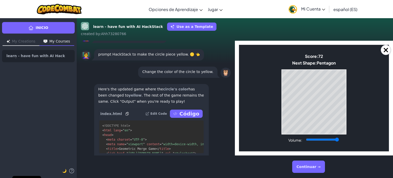
scroll to position [0, 0]
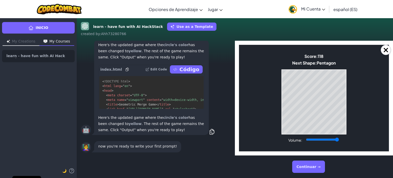
click at [337, 140] on body "Make a Star! Start Score: 118 Next Shape: Pentagon Game Over Your stack reached…" at bounding box center [314, 98] width 150 height 106
drag, startPoint x: 337, startPoint y: 140, endPoint x: 283, endPoint y: 145, distance: 53.7
type input "0"
click at [306, 141] on input "Volume:" at bounding box center [322, 139] width 33 height 4
click at [312, 169] on button "Continuar →" at bounding box center [308, 166] width 33 height 12
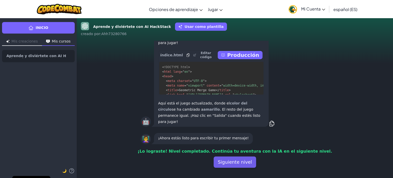
click at [237, 160] on font "Siguiente nivel" at bounding box center [235, 161] width 34 height 5
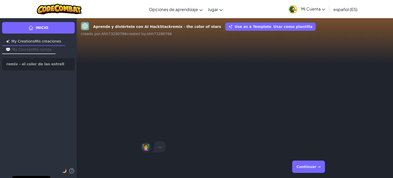
click at [311, 169] on button "Continuar →" at bounding box center [308, 166] width 33 height 12
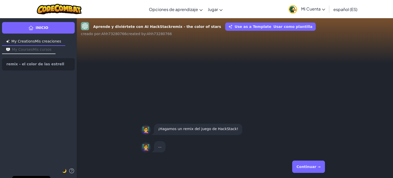
click at [311, 169] on button "Continuar →" at bounding box center [308, 166] width 33 height 12
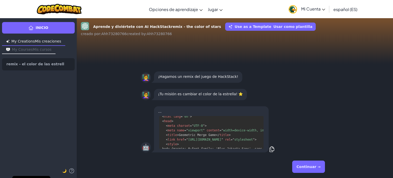
scroll to position [51, 0]
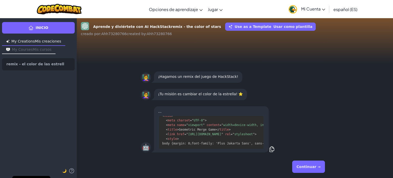
click at [311, 169] on button "Continuar →" at bounding box center [308, 166] width 33 height 12
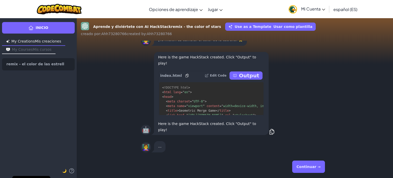
scroll to position [0, 0]
click at [231, 76] on button "Producción" at bounding box center [240, 75] width 45 height 8
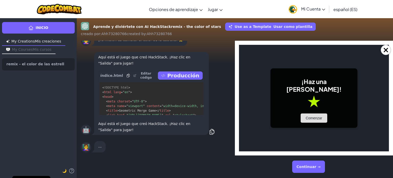
click at [308, 116] on button "Comenzar" at bounding box center [314, 117] width 27 height 9
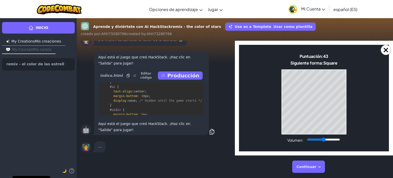
scroll to position [107, 0]
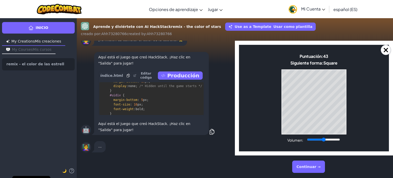
click at [304, 166] on font "Continuar →" at bounding box center [309, 166] width 24 height 4
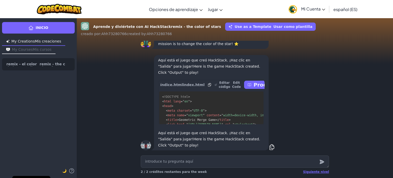
scroll to position [0, 0]
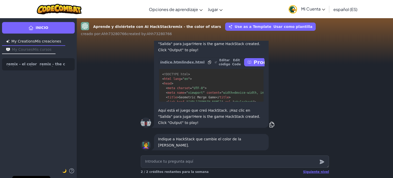
click at [201, 163] on textarea at bounding box center [235, 161] width 188 height 12
type textarea "x"
type textarea "c"
type textarea "x"
type textarea "ca"
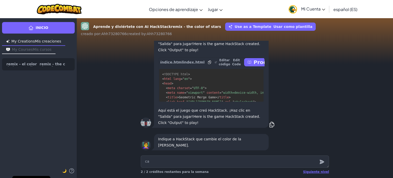
type textarea "x"
type textarea "cam"
type textarea "x"
type textarea "camb"
type textarea "x"
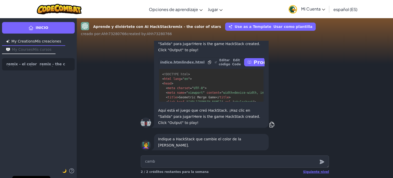
type textarea "cambi"
type textarea "x"
type textarea "cambia"
type textarea "x"
type textarea "cambia"
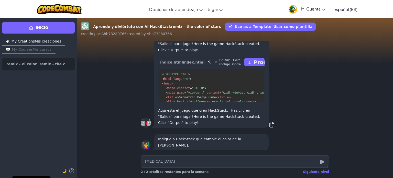
type textarea "x"
type textarea "cambia r"
type textarea "x"
type textarea "cambia"
type textarea "x"
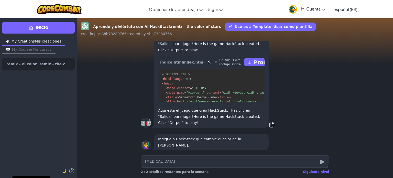
type textarea "cambia e"
type textarea "x"
type textarea "cambia el"
type textarea "x"
type textarea "cambia el"
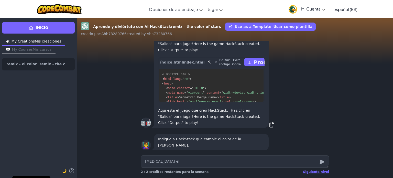
type textarea "x"
type textarea "cambia el c"
type textarea "x"
type textarea "cambia el co"
type textarea "x"
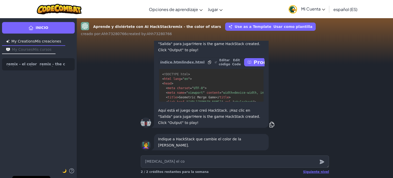
type textarea "cambia el col"
type textarea "x"
type textarea "cambia el colo"
type textarea "x"
type textarea "cambia el color"
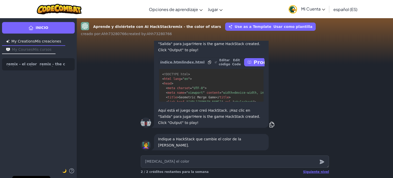
type textarea "x"
type textarea "cambia el color"
type textarea "x"
type textarea "cambia el color d"
type textarea "x"
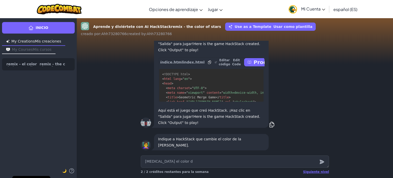
type textarea "cambia el color de"
type textarea "x"
type textarea "cambia el color de"
type textarea "x"
type textarea "cambia el color de l"
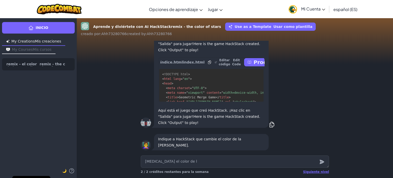
type textarea "x"
type textarea "cambia el color de la"
type textarea "x"
type textarea "cambia el color de la"
type textarea "x"
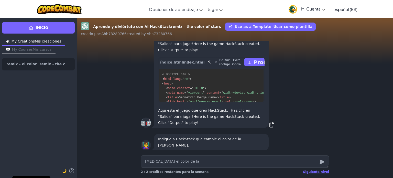
type textarea "cambia el color de la e"
type textarea "x"
type textarea "cambia el color de la est"
type textarea "x"
type textarea "cambia el color de la estr"
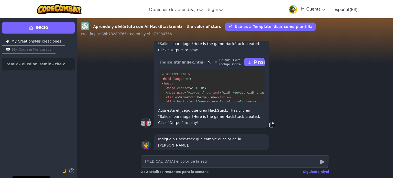
type textarea "x"
type textarea "cambia el color de la estre"
type textarea "x"
type textarea "cambia el color de la estrel"
type textarea "x"
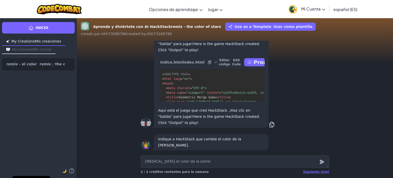
type textarea "cambia el color de la estrell"
type textarea "x"
type textarea "cambia el color de la estrella"
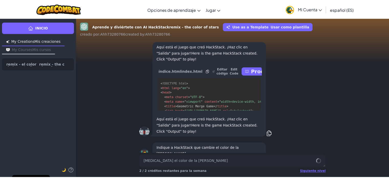
scroll to position [323, 0]
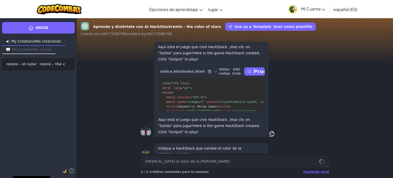
click at [219, 75] on font "Editar código" at bounding box center [225, 72] width 12 height 8
type textarea "x"
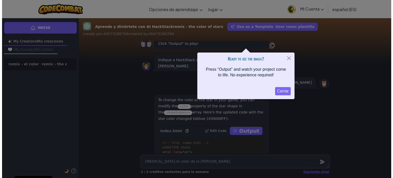
scroll to position [0, 0]
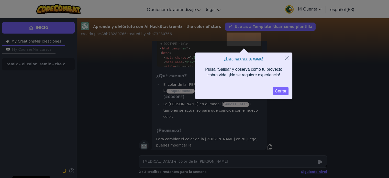
click at [283, 91] on font "Cerrar" at bounding box center [281, 91] width 12 height 4
